Goal: Find specific page/section: Find specific page/section

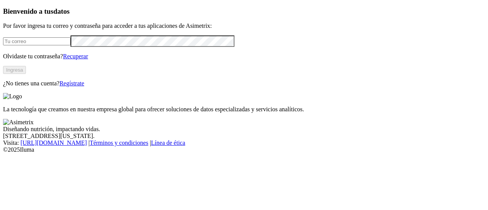
type input "valentina.osorio@contegral.co"
click at [26, 74] on button "Ingresa" at bounding box center [14, 70] width 23 height 8
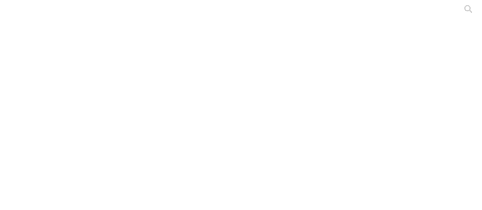
click at [124, 99] on div at bounding box center [244, 105] width 482 height 210
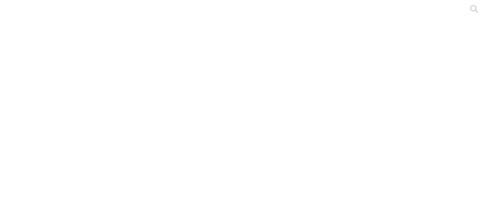
click at [119, 112] on div at bounding box center [247, 105] width 488 height 210
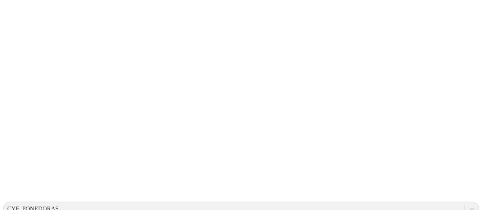
scroll to position [107, 0]
